Goal: Task Accomplishment & Management: Manage account settings

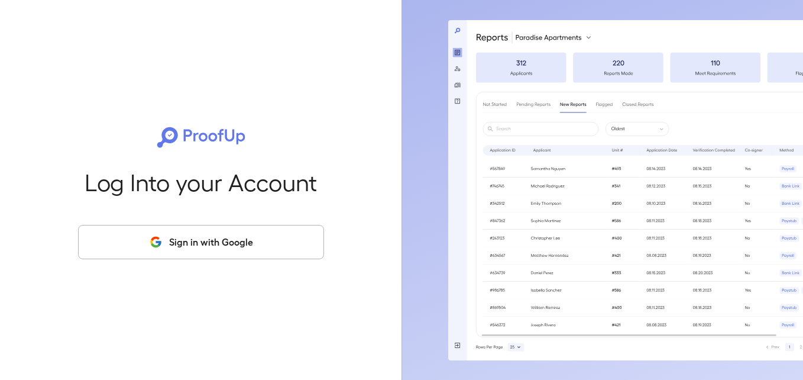
click at [241, 254] on button "Sign in with Google" at bounding box center [201, 242] width 246 height 34
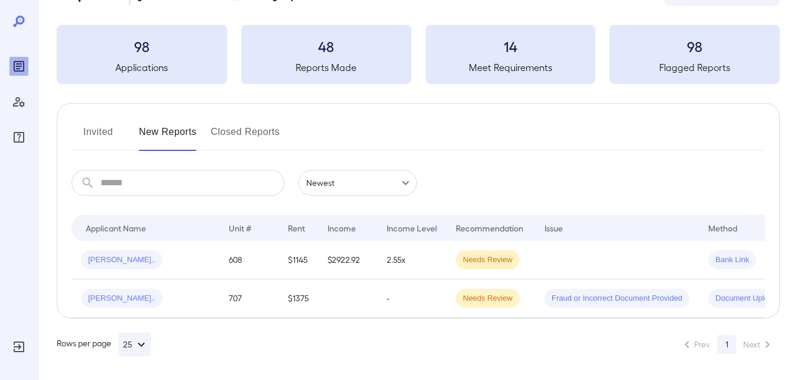
scroll to position [0, 89]
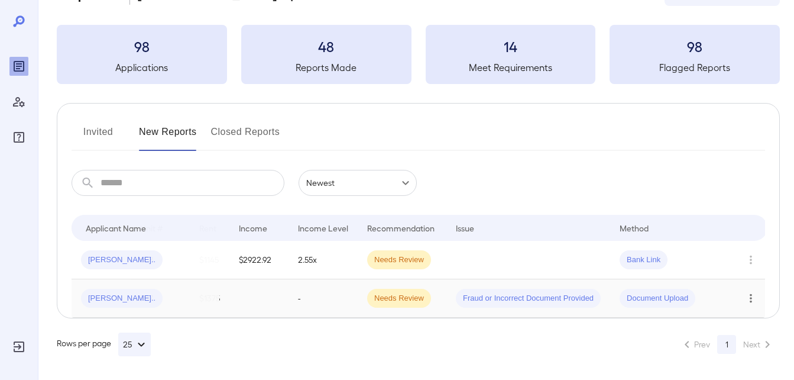
click at [746, 291] on icon "Row Actions" at bounding box center [751, 298] width 13 height 14
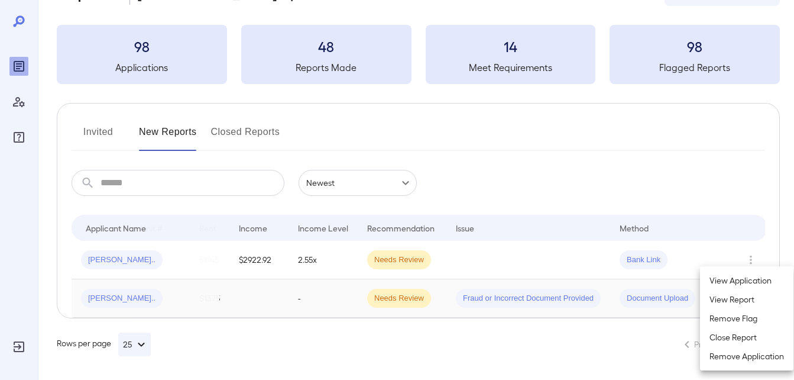
click at [727, 337] on li "Close Report" at bounding box center [746, 337] width 93 height 19
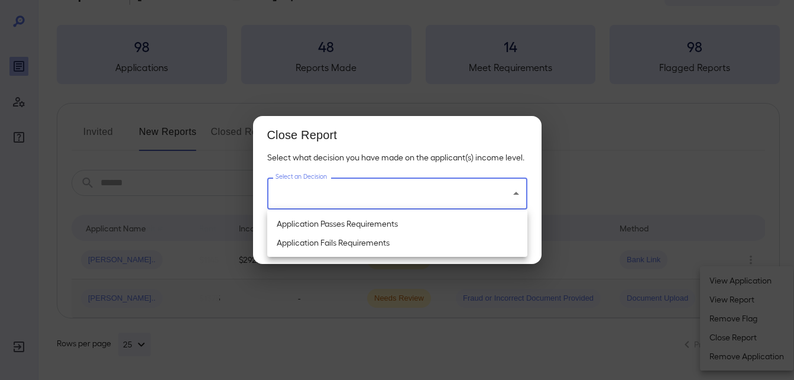
click at [444, 189] on body "**********" at bounding box center [397, 146] width 794 height 380
drag, startPoint x: 383, startPoint y: 237, endPoint x: 388, endPoint y: 260, distance: 24.1
click at [383, 237] on li "Application Fails Requirements" at bounding box center [397, 242] width 260 height 19
type input "**********"
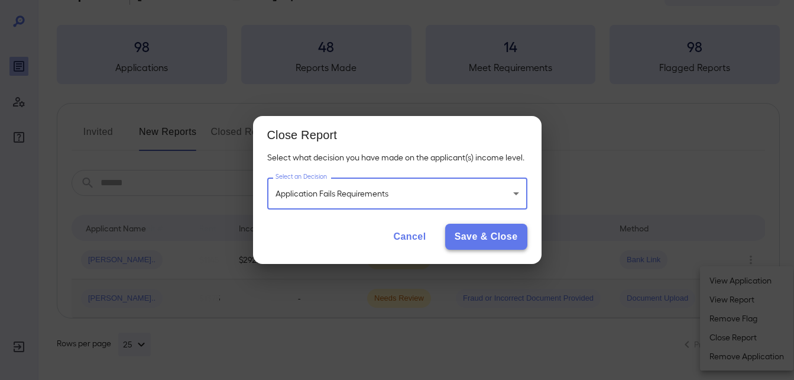
click at [462, 239] on button "Save & Close" at bounding box center [486, 237] width 82 height 26
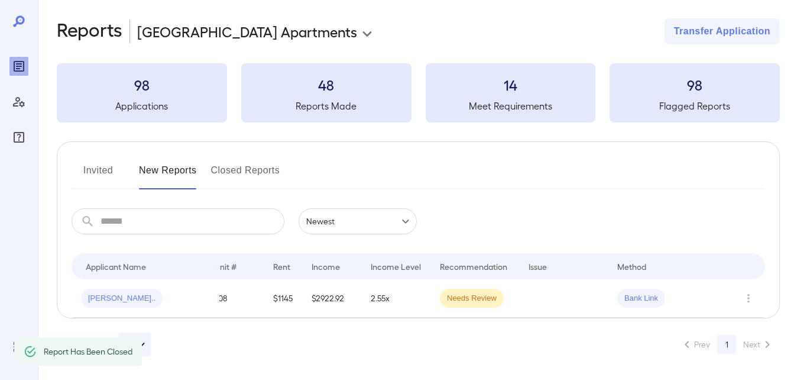
scroll to position [0, 14]
click at [749, 294] on icon "Row Actions" at bounding box center [749, 298] width 2 height 9
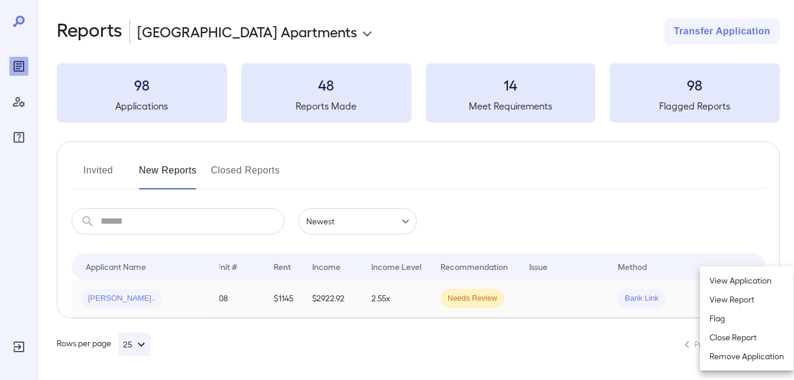
click at [724, 299] on li "View Report" at bounding box center [746, 299] width 93 height 19
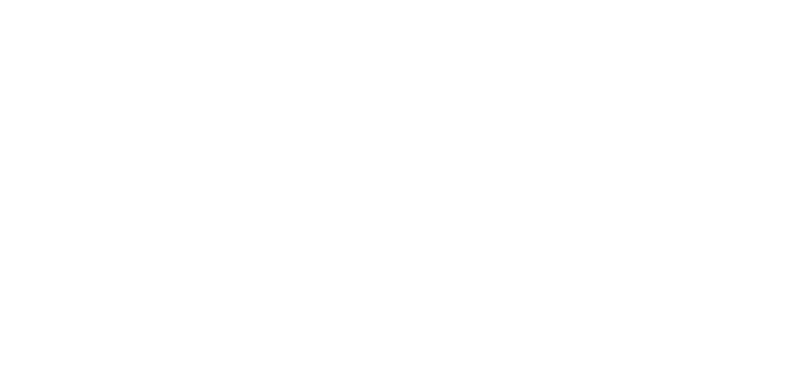
scroll to position [0, 0]
click at [386, 0] on html at bounding box center [401, 0] width 803 height 0
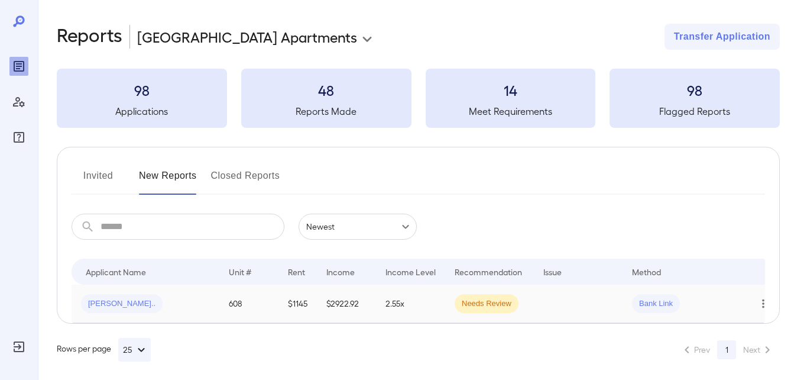
click at [759, 311] on button "Row Actions" at bounding box center [763, 303] width 19 height 19
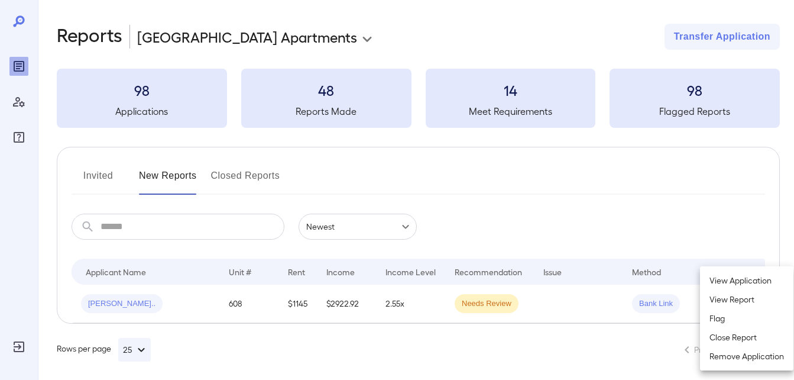
click at [736, 297] on li "View Report" at bounding box center [746, 299] width 93 height 19
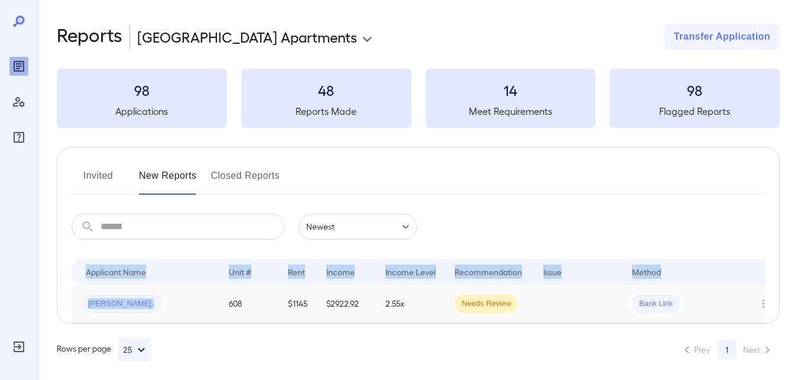
drag, startPoint x: 169, startPoint y: 282, endPoint x: 154, endPoint y: 296, distance: 21.3
click at [154, 296] on table "Applicant Name Unit # Rent Income Income Level Recommendation Issue Method [PER…" at bounding box center [426, 290] width 708 height 64
drag, startPoint x: 154, startPoint y: 296, endPoint x: 146, endPoint y: 299, distance: 8.0
click at [146, 299] on div "[PERSON_NAME].." at bounding box center [145, 303] width 129 height 19
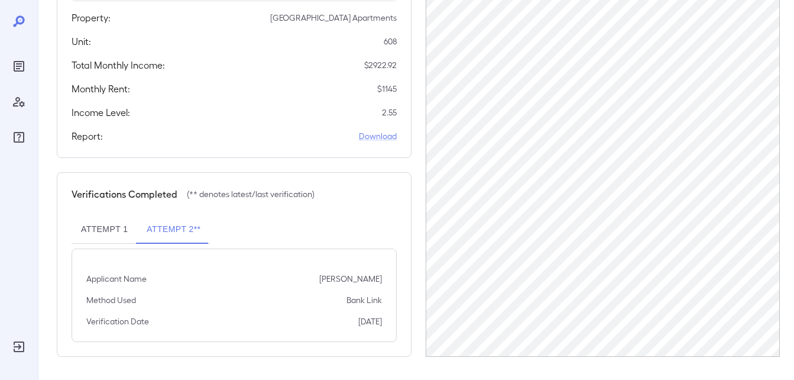
scroll to position [226, 0]
click at [156, 235] on button "Attempt 2**" at bounding box center [173, 229] width 73 height 28
click at [117, 228] on button "Attempt 1" at bounding box center [105, 229] width 66 height 28
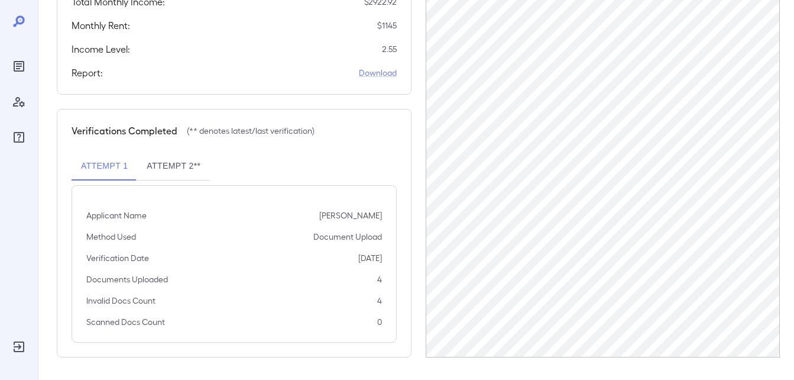
scroll to position [290, 0]
click at [189, 173] on button "Attempt 2**" at bounding box center [173, 165] width 73 height 28
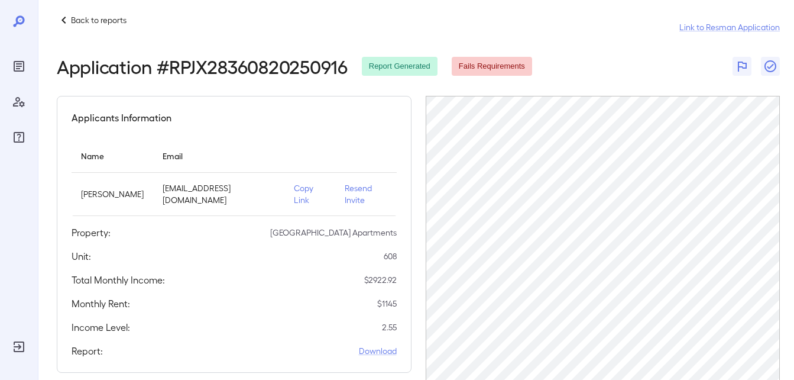
scroll to position [0, 0]
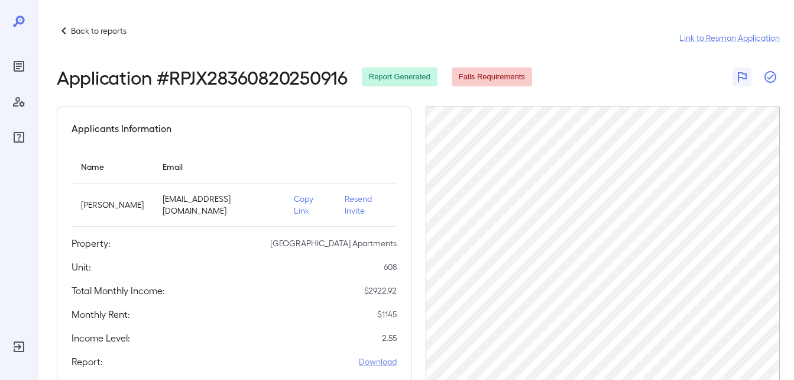
click at [775, 83] on icon "button" at bounding box center [770, 77] width 14 height 14
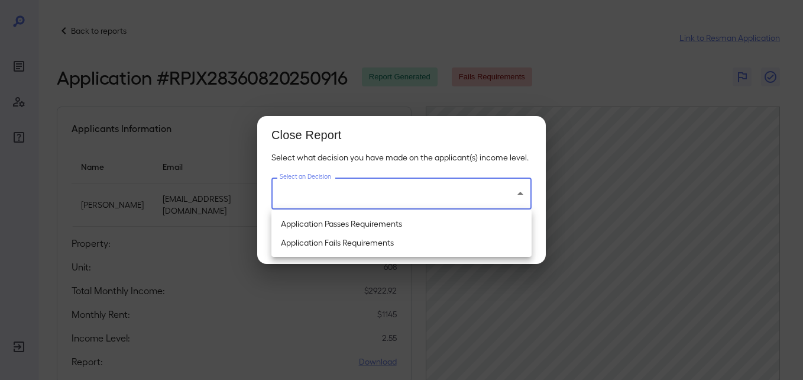
click at [514, 185] on body "Back to reports Link to Resman Application Application # RPJX28360820250916 Rep…" at bounding box center [401, 190] width 803 height 380
click at [357, 223] on li "Application Passes Requirements" at bounding box center [401, 223] width 260 height 19
type input "**********"
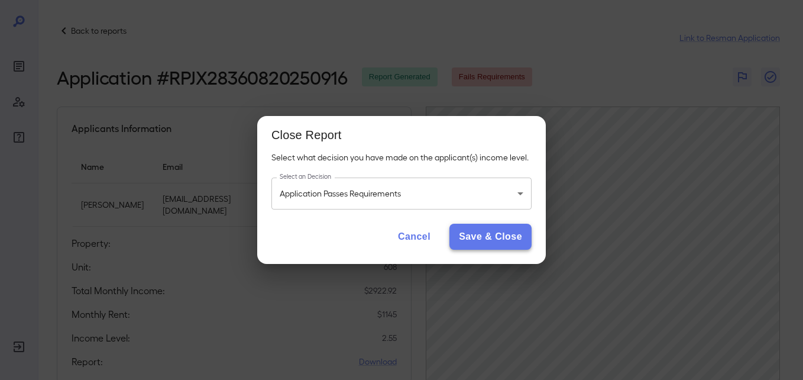
click at [504, 241] on button "Save & Close" at bounding box center [490, 237] width 82 height 26
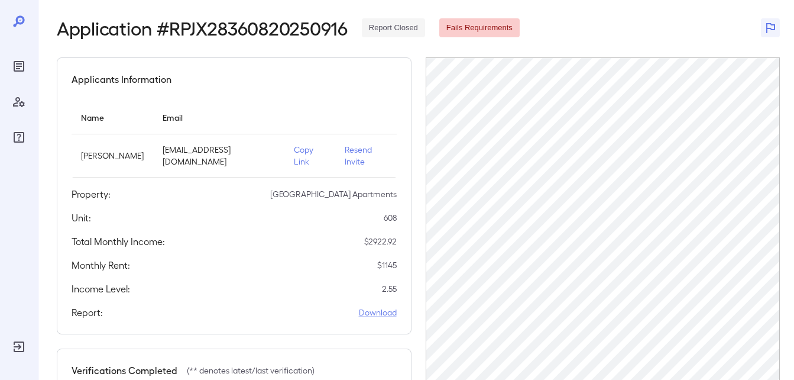
scroll to position [48, 0]
click at [18, 69] on icon "Reports" at bounding box center [19, 66] width 6 height 6
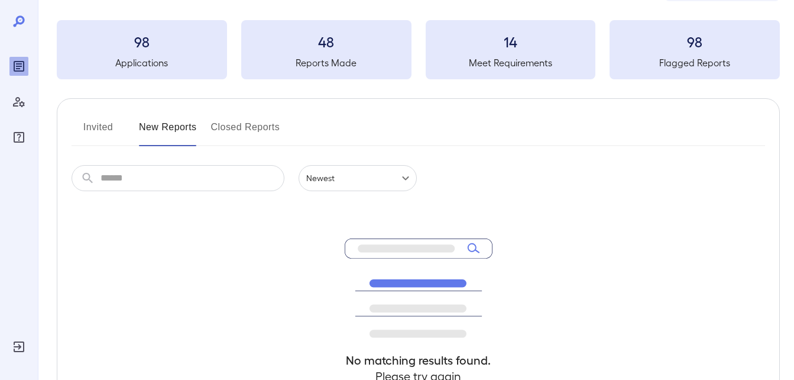
click at [245, 140] on button "Closed Reports" at bounding box center [245, 132] width 69 height 28
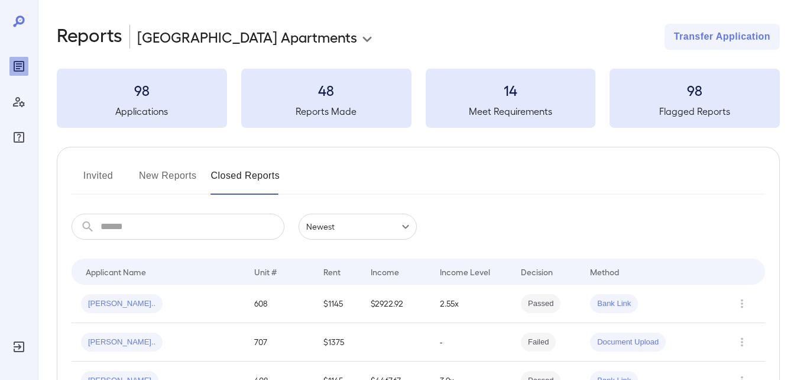
click at [94, 184] on button "Invited" at bounding box center [98, 180] width 53 height 28
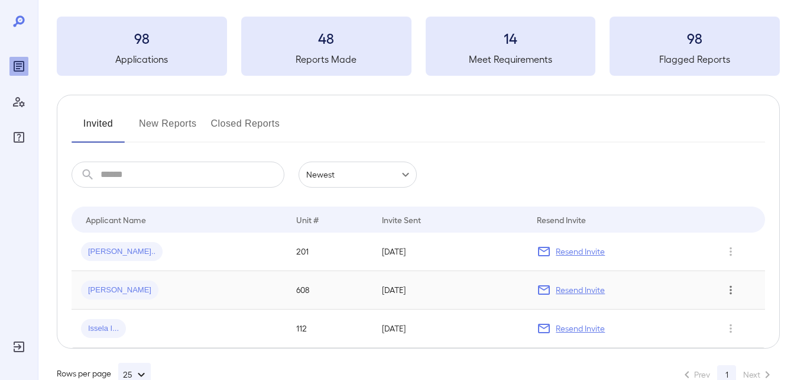
scroll to position [23, 0]
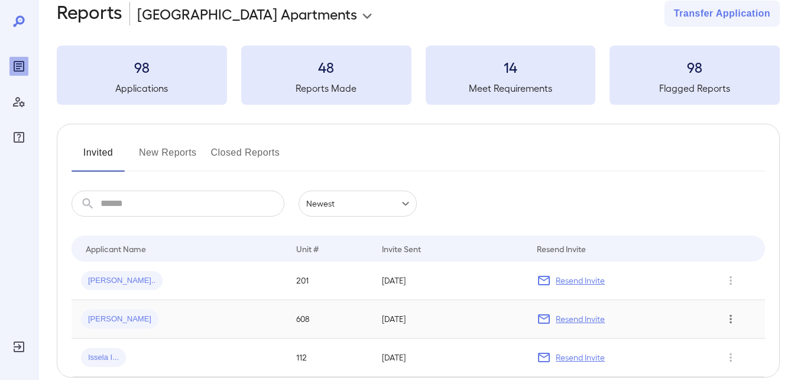
click at [730, 324] on icon "Row Actions" at bounding box center [730, 319] width 13 height 14
click at [732, 360] on li "Remove Application" at bounding box center [746, 356] width 93 height 19
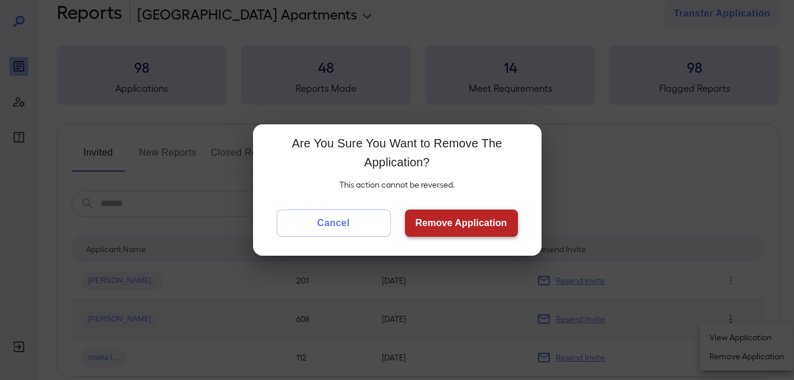
drag, startPoint x: 468, startPoint y: 232, endPoint x: 475, endPoint y: 236, distance: 8.2
click at [468, 232] on button "Remove Application" at bounding box center [461, 222] width 113 height 27
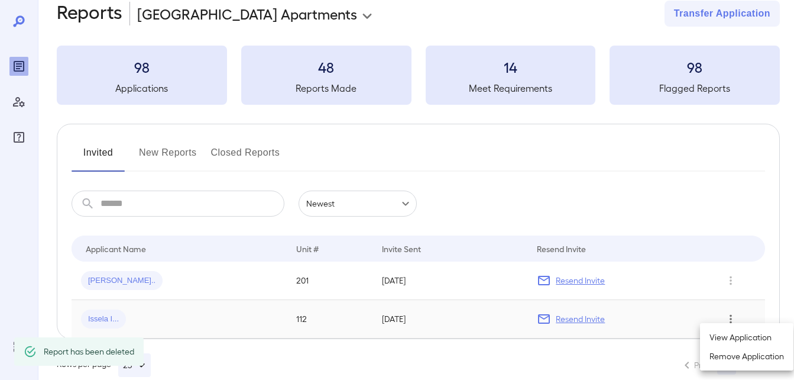
click at [733, 325] on ul "View Application Remove Application" at bounding box center [746, 346] width 93 height 47
click at [732, 321] on div at bounding box center [397, 190] width 794 height 380
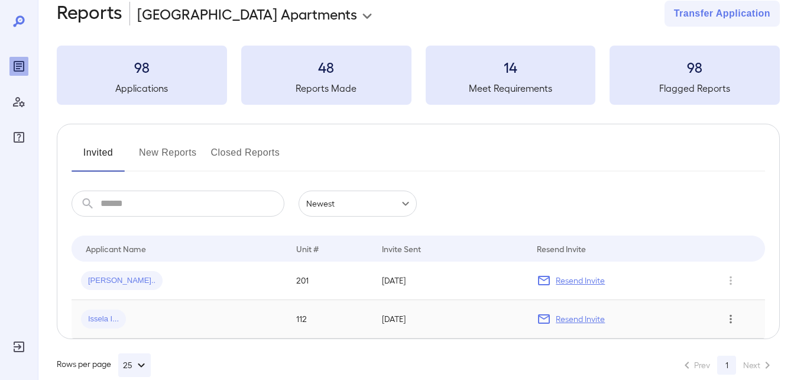
click at [720, 174] on div "Invited New Reports Closed Reports ​ ​ Newest ****** Drop to group by Applicant…" at bounding box center [418, 231] width 723 height 215
click at [734, 318] on icon "Row Actions" at bounding box center [730, 319] width 13 height 14
click at [748, 358] on li "Remove Application" at bounding box center [746, 356] width 93 height 19
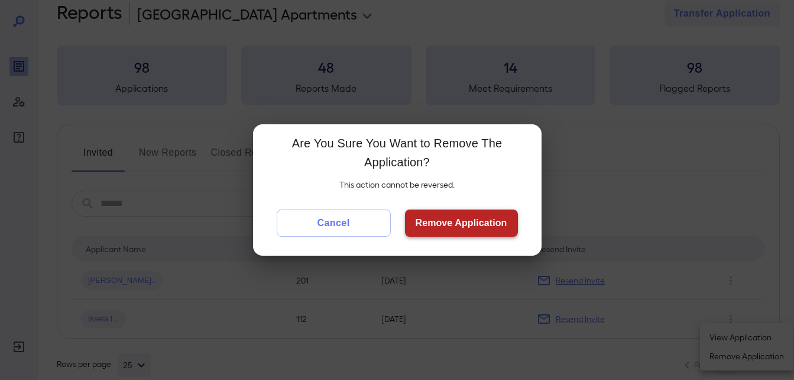
click at [455, 227] on button "Remove Application" at bounding box center [461, 222] width 113 height 27
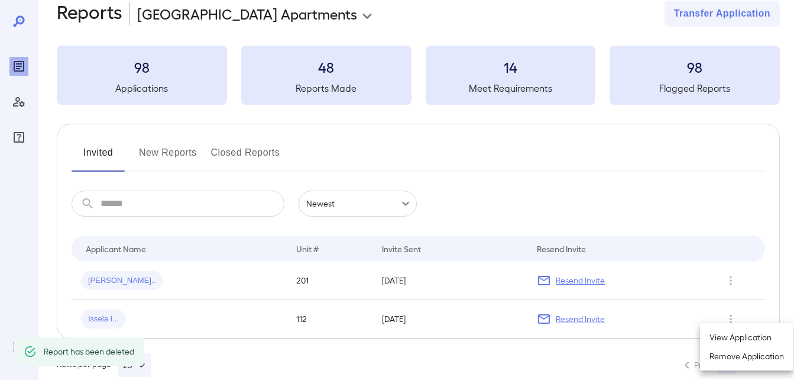
scroll to position [5, 0]
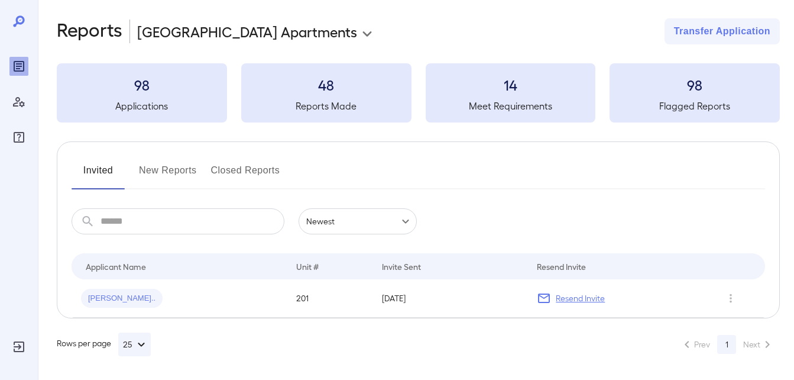
click at [174, 168] on button "New Reports" at bounding box center [168, 175] width 58 height 28
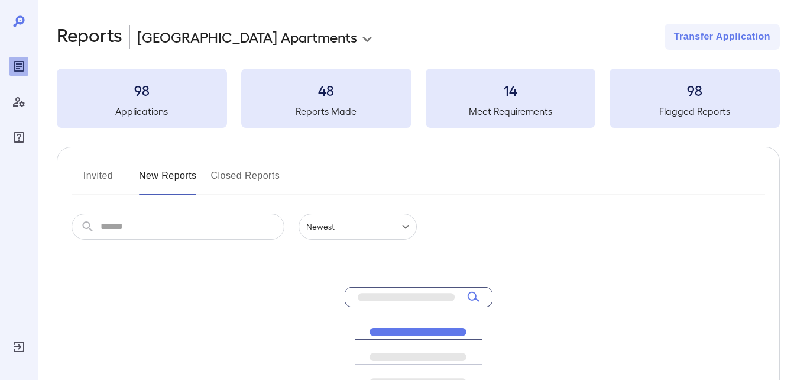
click at [225, 168] on button "Closed Reports" at bounding box center [245, 180] width 69 height 28
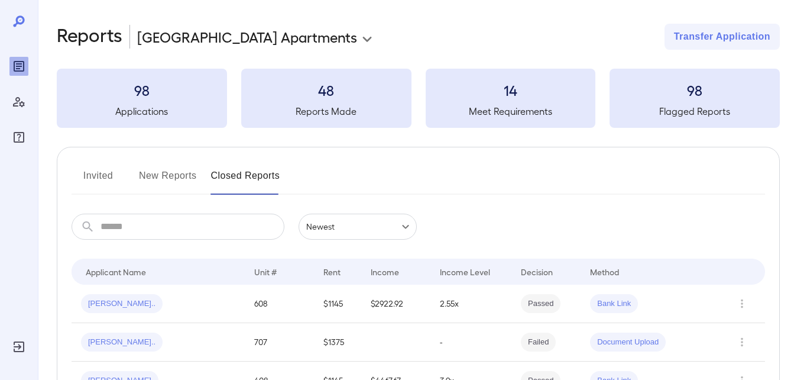
click at [108, 175] on button "Invited" at bounding box center [98, 180] width 53 height 28
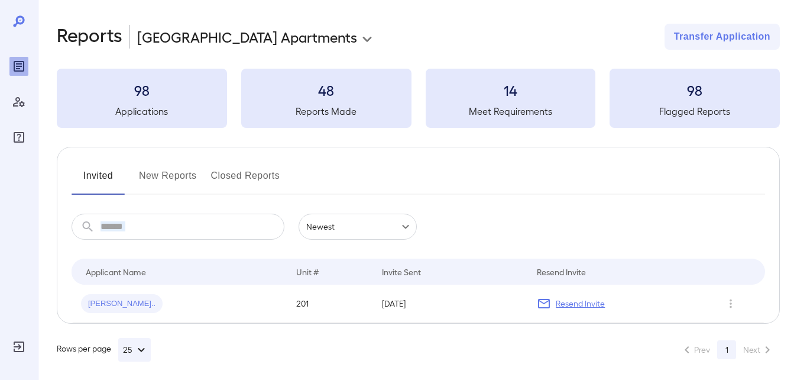
drag, startPoint x: 323, startPoint y: 192, endPoint x: 263, endPoint y: 186, distance: 60.0
click at [280, 194] on div "Invited New Reports Closed Reports" at bounding box center [419, 180] width 694 height 28
click at [263, 182] on button "Closed Reports" at bounding box center [245, 180] width 69 height 28
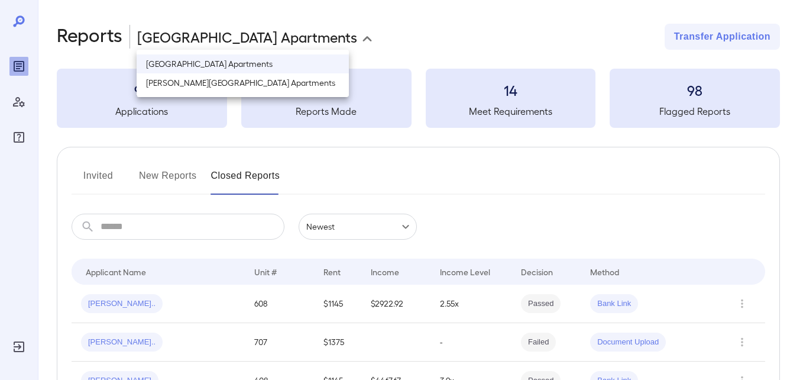
click at [247, 33] on body "**********" at bounding box center [401, 190] width 803 height 380
click at [248, 85] on li "Alderman Park Apartments" at bounding box center [243, 82] width 212 height 19
type input "**********"
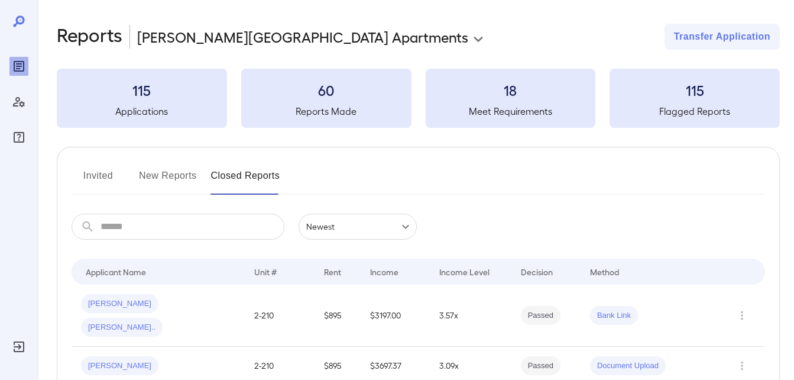
click at [110, 180] on button "Invited" at bounding box center [98, 180] width 53 height 28
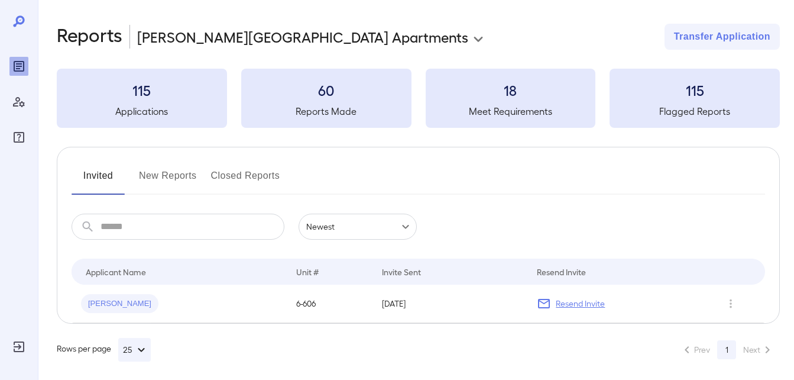
click at [164, 180] on button "New Reports" at bounding box center [168, 180] width 58 height 28
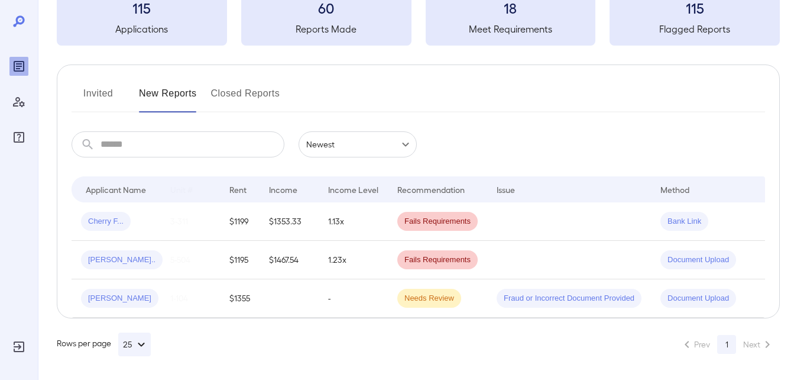
scroll to position [0, 99]
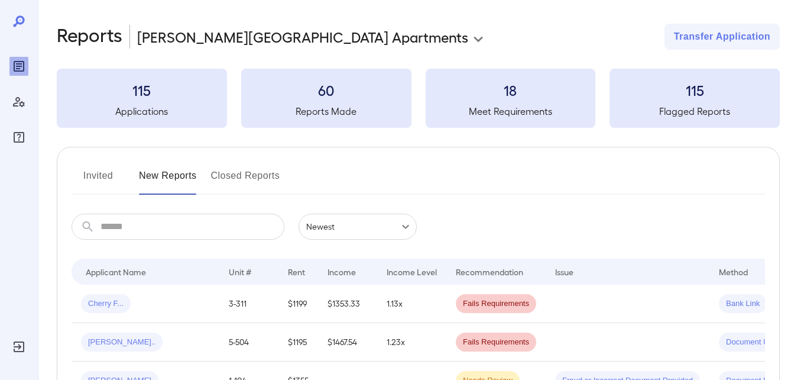
scroll to position [91, 0]
